Goal: Task Accomplishment & Management: Use online tool/utility

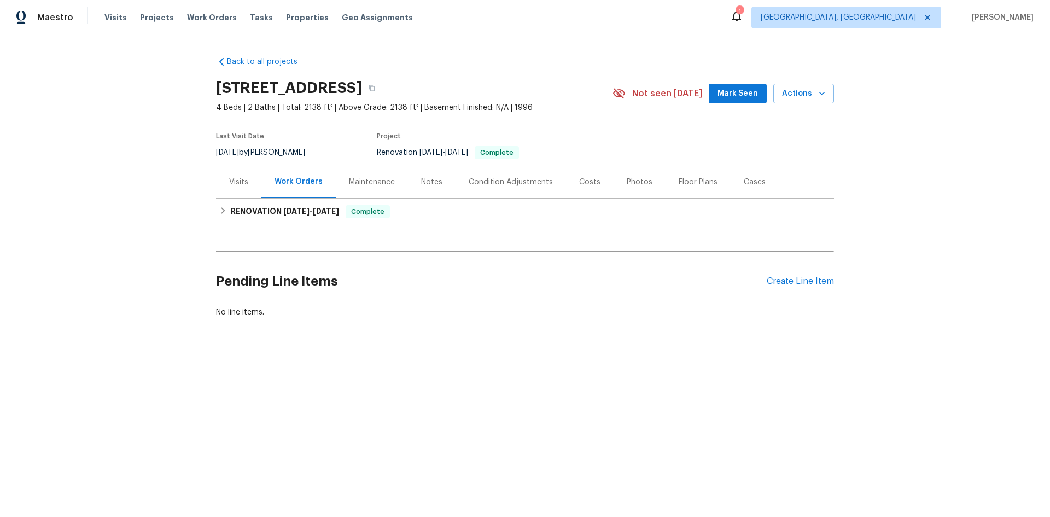
click at [240, 185] on div "Visits" at bounding box center [238, 182] width 19 height 11
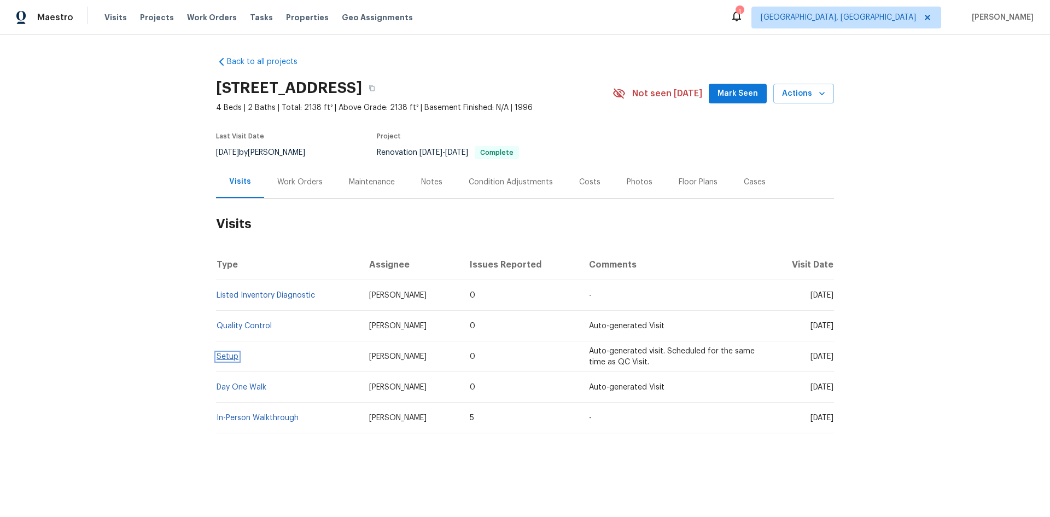
click at [224, 358] on link "Setup" at bounding box center [228, 357] width 22 height 8
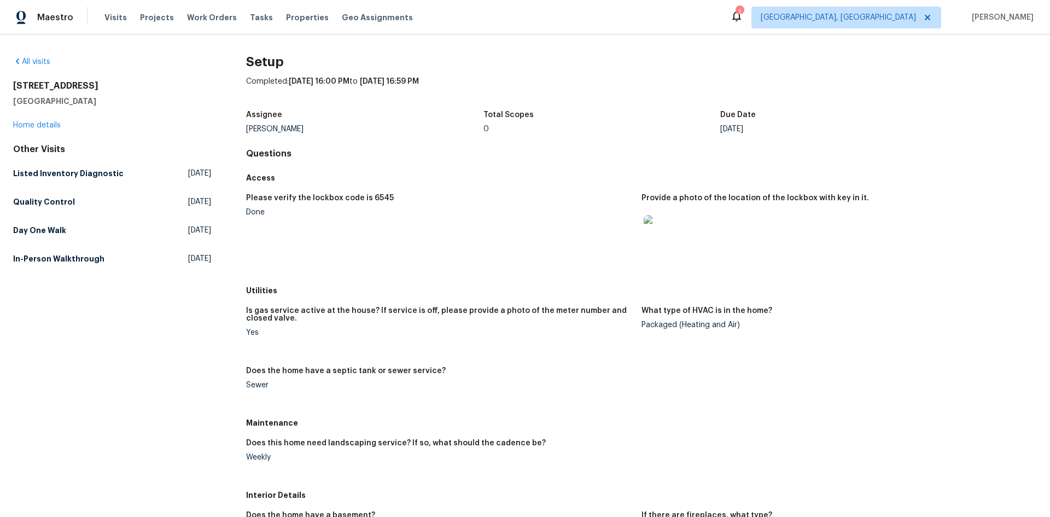
click at [651, 233] on img at bounding box center [661, 232] width 35 height 35
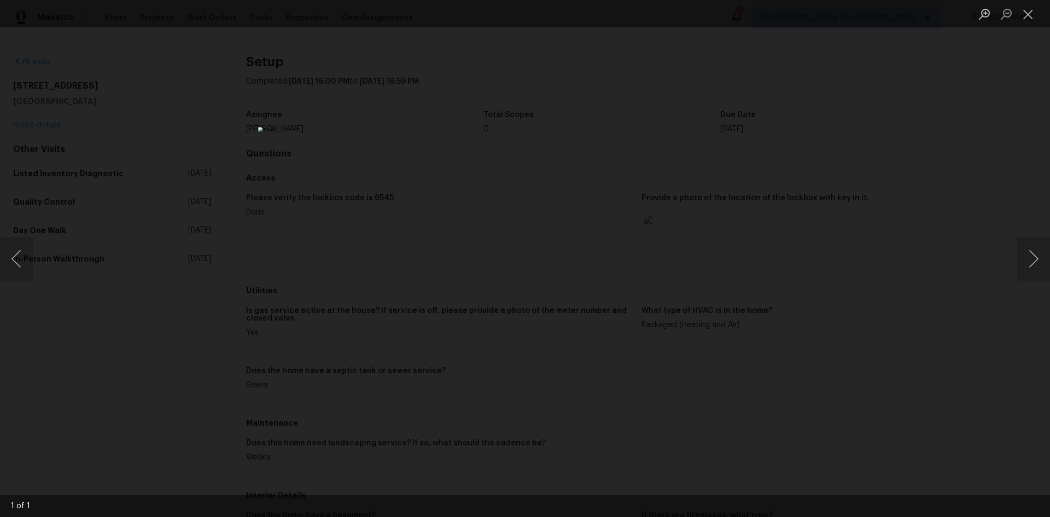
click at [772, 275] on div "Lightbox" at bounding box center [525, 258] width 1050 height 517
